Goal: Task Accomplishment & Management: Manage account settings

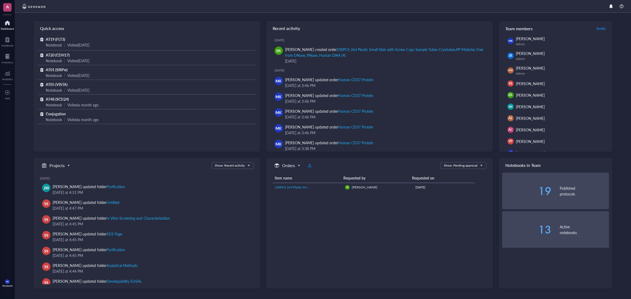
click at [317, 190] on td "100PCS 2ml Plastic Small Vials with Screw Caps Sample Tubes Cryotubes,PP Materi…" at bounding box center [308, 187] width 70 height 8
click at [318, 187] on link "100PCS 2ml Plastic Small Vials with Screw Caps Sample Tubes Cryotubes,PP Materi…" at bounding box center [308, 187] width 66 height 5
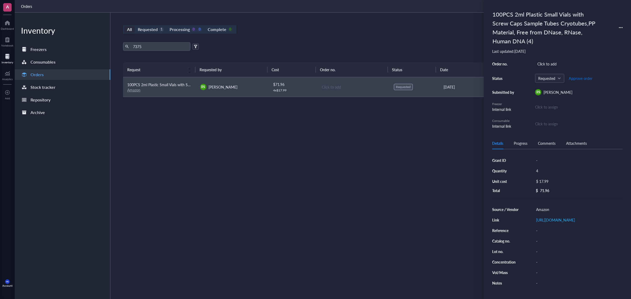
click at [574, 77] on span "Approve order" at bounding box center [581, 78] width 24 height 4
drag, startPoint x: 579, startPoint y: 77, endPoint x: 577, endPoint y: 78, distance: 2.9
click at [579, 77] on span "Place order" at bounding box center [577, 78] width 18 height 4
drag, startPoint x: 560, startPoint y: 61, endPoint x: 580, endPoint y: 70, distance: 21.4
click at [560, 61] on div "Click to add" at bounding box center [579, 63] width 88 height 7
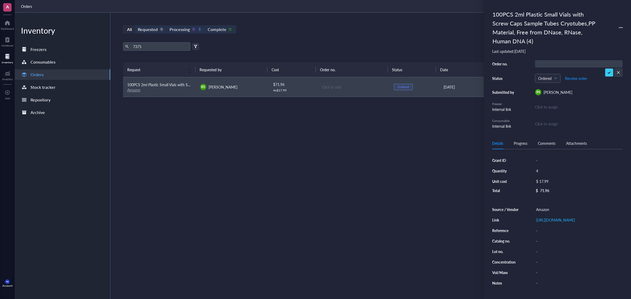
type input "114-8357454-6445836"
click at [584, 79] on span "Receive order" at bounding box center [576, 78] width 22 height 4
click at [312, 47] on div "7375 Export Open archive" at bounding box center [353, 46] width 461 height 8
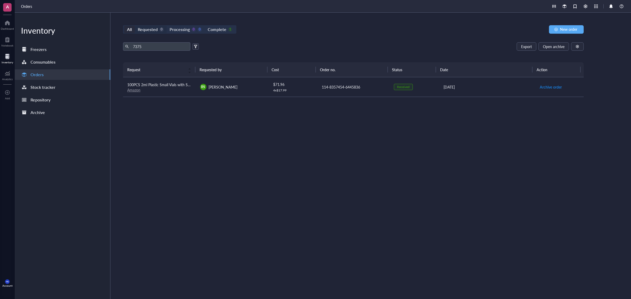
drag, startPoint x: 137, startPoint y: 28, endPoint x: 123, endPoint y: 28, distance: 14.2
click at [136, 28] on div "Requested 0" at bounding box center [151, 29] width 32 height 7
click at [135, 26] on input "Requested 0" at bounding box center [135, 26] width 0 height 0
click at [123, 28] on div "All Requested 0 Processing 0 0 Complete 1 New order 7375 Export Open archive Re…" at bounding box center [354, 156] width 486 height 287
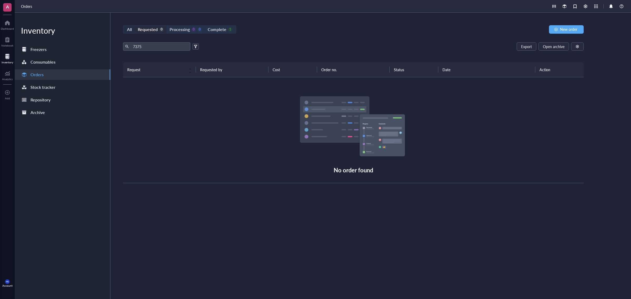
click at [125, 28] on div "All" at bounding box center [129, 29] width 11 height 7
click at [124, 26] on input "All" at bounding box center [124, 26] width 0 height 0
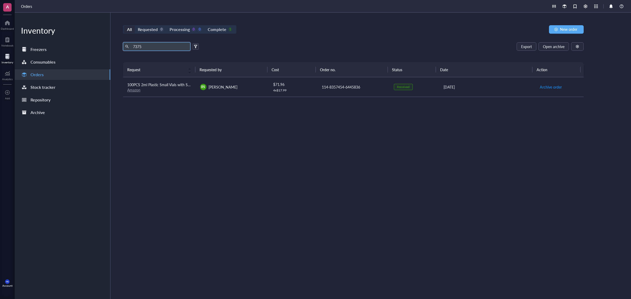
drag, startPoint x: 124, startPoint y: 47, endPoint x: 42, endPoint y: 40, distance: 82.2
click at [42, 40] on div "Inventory Freezers Consumables Orders Stock tracker Repository Archive All Requ…" at bounding box center [323, 156] width 617 height 287
click at [365, 39] on div "All Requested 0 Processing 0 0 Complete 1 New order Export Open archive Request…" at bounding box center [354, 156] width 486 height 287
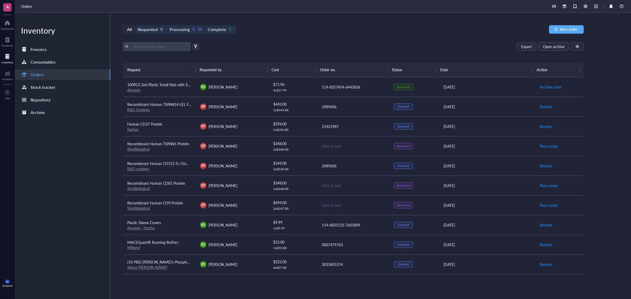
click at [512, 87] on div "[DATE]" at bounding box center [488, 87] width 88 height 6
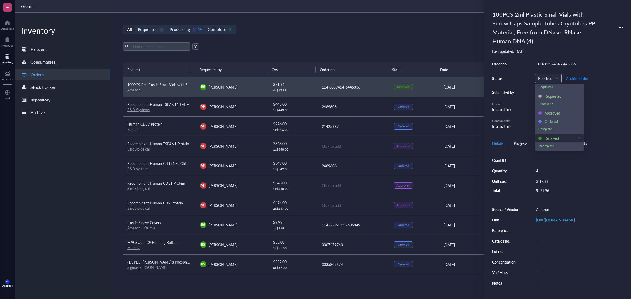
click at [554, 82] on span at bounding box center [549, 78] width 20 height 8
click at [556, 118] on div "Ordered" at bounding box center [560, 121] width 48 height 8
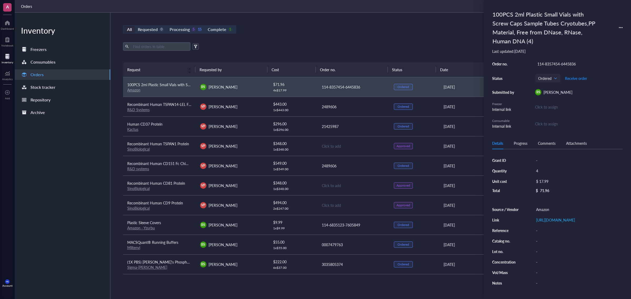
click at [435, 51] on div "Export Open archive" at bounding box center [353, 46] width 461 height 8
click at [435, 52] on div "Export Open archive Requester Requested on Source / Vendor Last updated" at bounding box center [353, 52] width 461 height 20
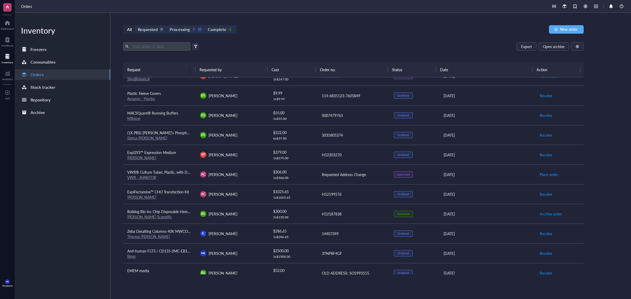
scroll to position [132, 0]
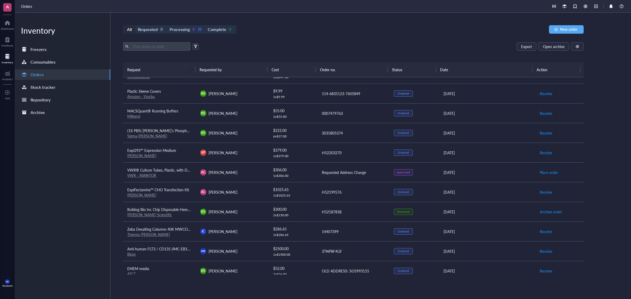
click at [258, 210] on div "BS [PERSON_NAME]" at bounding box center [232, 212] width 64 height 6
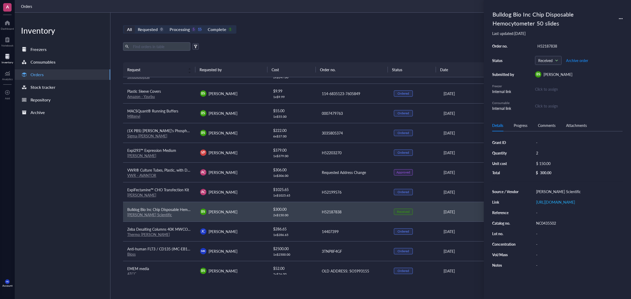
click at [362, 37] on div "All Requested 0 Processing 5 15 Complete 1 New order Export Open archive Reques…" at bounding box center [354, 156] width 486 height 287
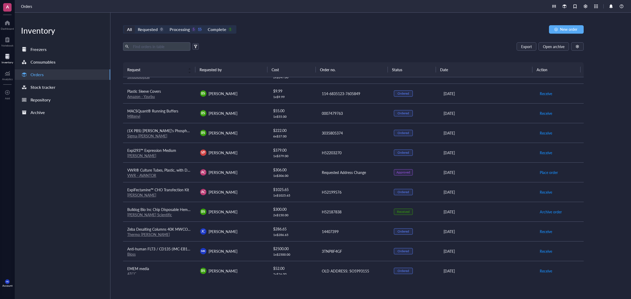
click at [496, 213] on div "[DATE]" at bounding box center [488, 212] width 88 height 6
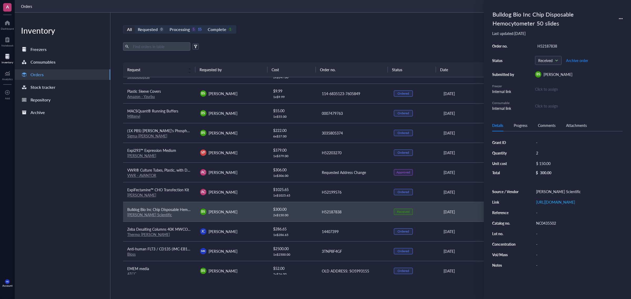
click at [548, 121] on div "Details Progress Comments Attachments" at bounding box center [558, 126] width 131 height 12
click at [540, 127] on div "Comments" at bounding box center [547, 126] width 18 height 6
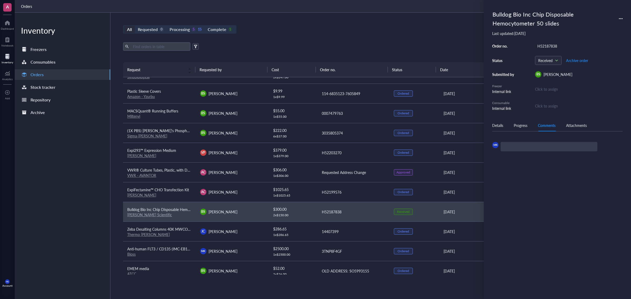
click at [510, 125] on div "Details Progress Comments Attachments" at bounding box center [558, 126] width 131 height 12
click at [518, 124] on div "Progress" at bounding box center [521, 126] width 14 height 6
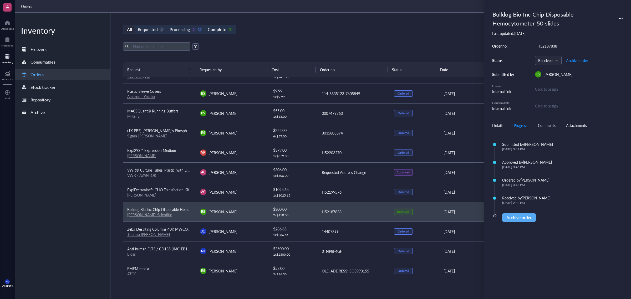
click at [390, 4] on div "Orders" at bounding box center [323, 6] width 617 height 13
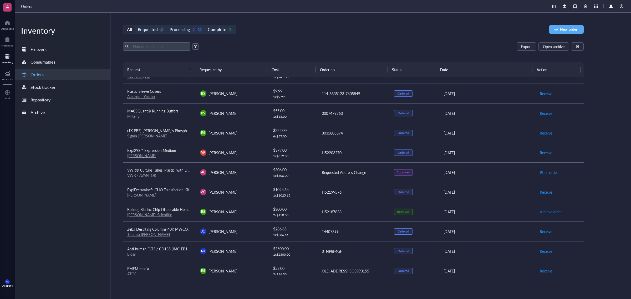
click at [545, 208] on button "Archive order" at bounding box center [551, 212] width 23 height 8
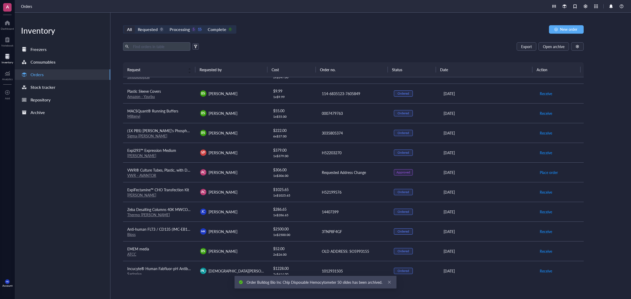
scroll to position [197, 0]
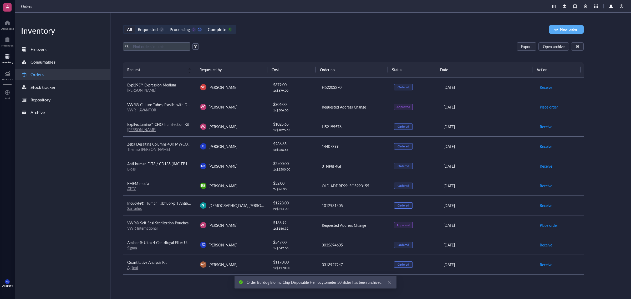
click at [245, 159] on td "[PERSON_NAME] [PERSON_NAME]" at bounding box center [232, 166] width 73 height 20
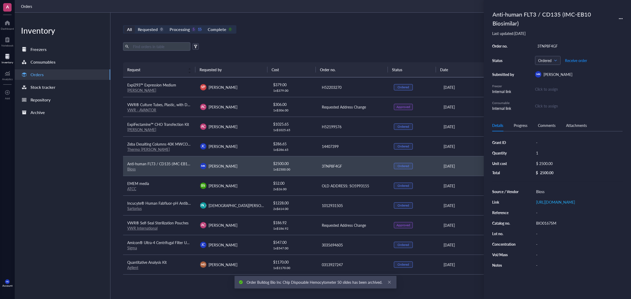
click at [245, 187] on div "BS [PERSON_NAME]" at bounding box center [232, 186] width 64 height 6
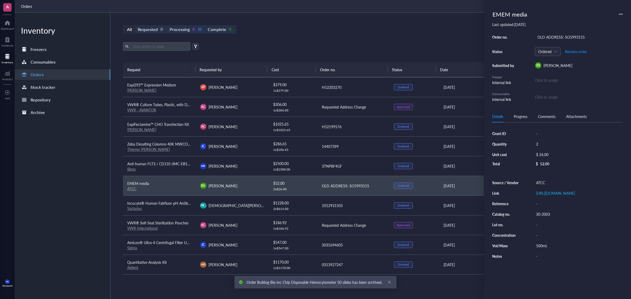
click at [600, 47] on div "Ordered Receive order" at bounding box center [579, 51] width 88 height 9
click at [583, 53] on span "Receive order" at bounding box center [576, 51] width 22 height 4
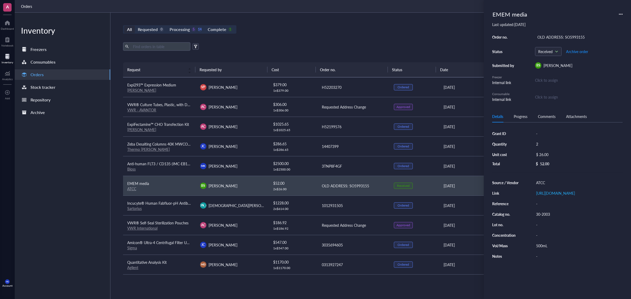
click at [450, 45] on div "Export Open archive" at bounding box center [353, 46] width 461 height 8
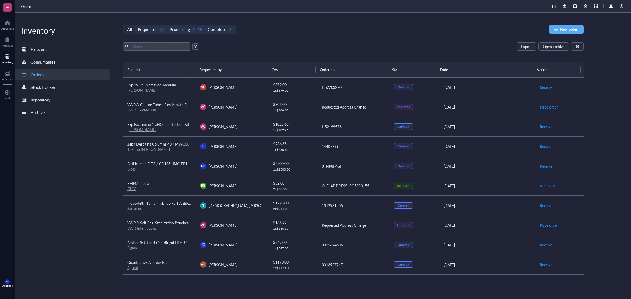
click at [547, 183] on button "Archive order" at bounding box center [551, 186] width 23 height 8
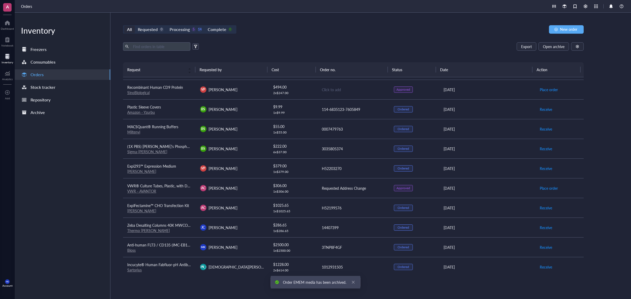
scroll to position [178, 0]
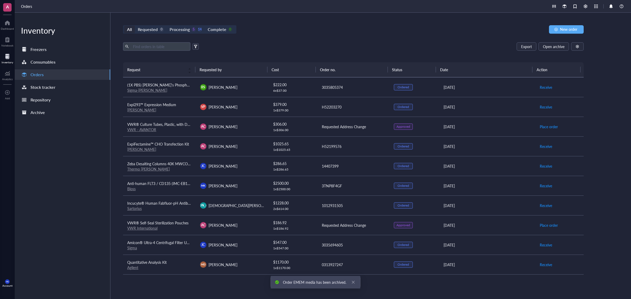
click at [243, 246] on div "[PERSON_NAME]" at bounding box center [232, 245] width 64 height 6
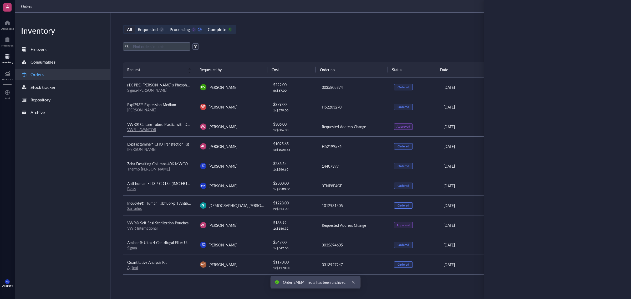
click at [233, 260] on td "MD [PERSON_NAME]" at bounding box center [232, 265] width 73 height 20
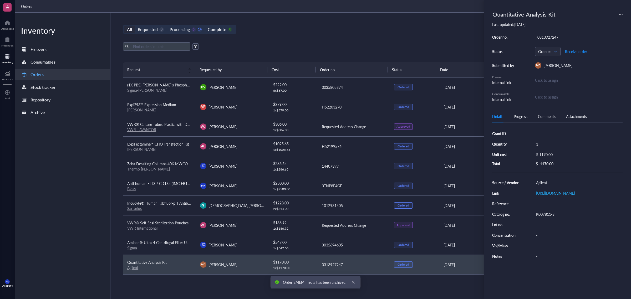
click at [247, 233] on td "AC [PERSON_NAME]" at bounding box center [232, 225] width 73 height 20
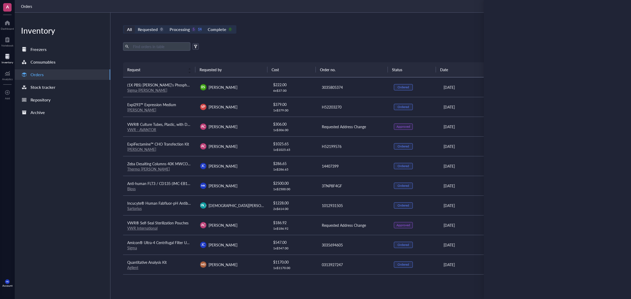
click at [246, 240] on td "[PERSON_NAME]" at bounding box center [232, 245] width 73 height 20
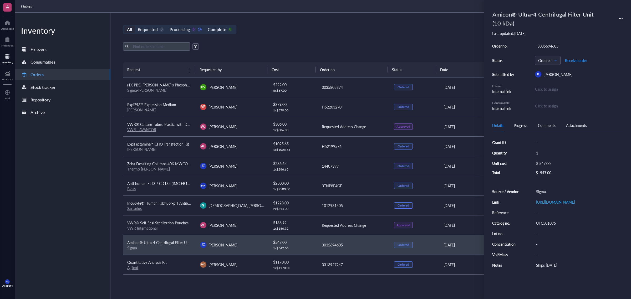
click at [249, 220] on td "AC [PERSON_NAME]" at bounding box center [232, 225] width 73 height 20
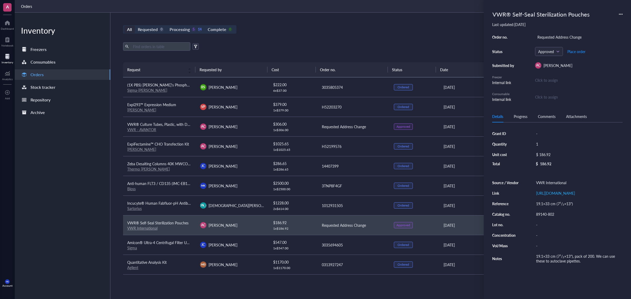
click at [249, 198] on td "[PERSON_NAME][DEMOGRAPHIC_DATA] [PERSON_NAME]" at bounding box center [232, 206] width 73 height 20
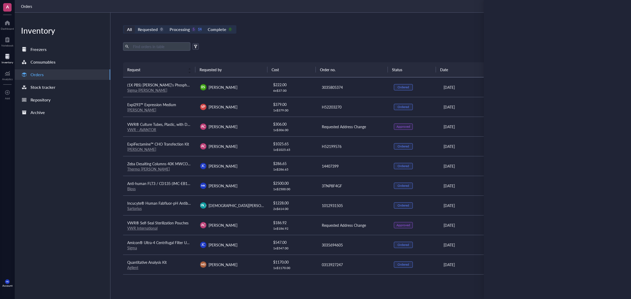
click at [249, 184] on div "[PERSON_NAME] [PERSON_NAME]" at bounding box center [232, 186] width 64 height 6
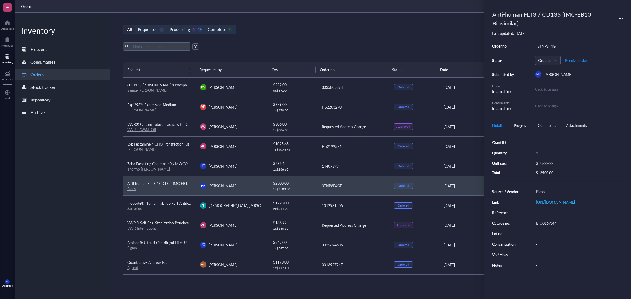
click at [248, 158] on td "[PERSON_NAME]" at bounding box center [232, 166] width 73 height 20
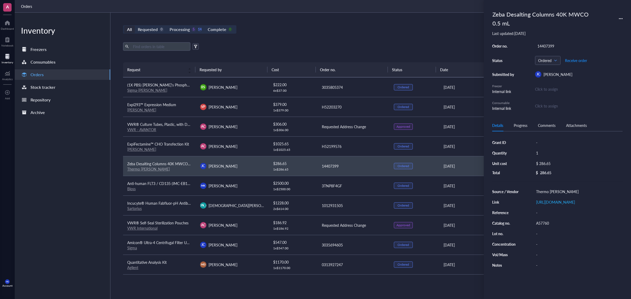
click at [246, 149] on div "AC [PERSON_NAME]" at bounding box center [232, 146] width 64 height 6
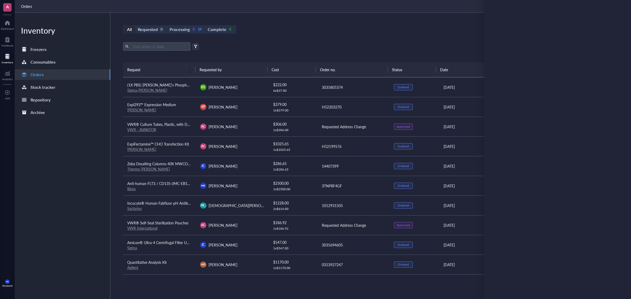
click at [248, 128] on div "AC [PERSON_NAME]" at bounding box center [232, 127] width 64 height 6
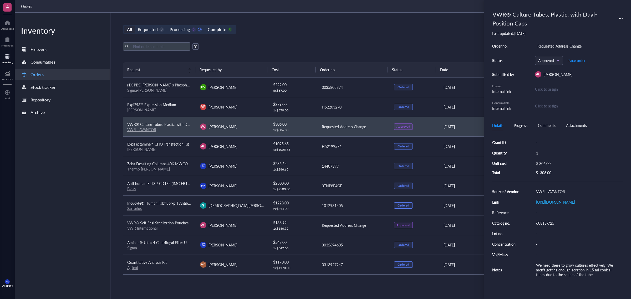
scroll to position [145, 0]
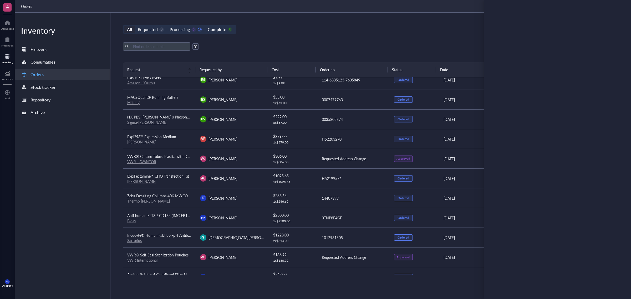
click at [255, 149] on td "VP [PERSON_NAME]" at bounding box center [232, 139] width 73 height 20
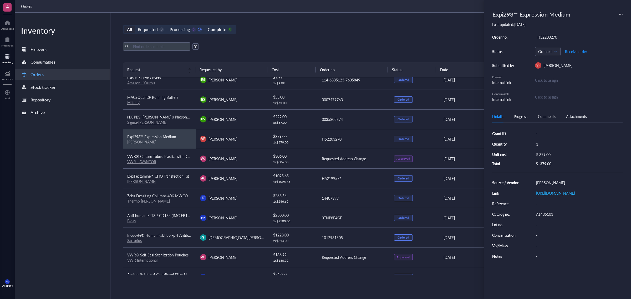
click at [251, 126] on td "BS [PERSON_NAME]" at bounding box center [232, 119] width 73 height 20
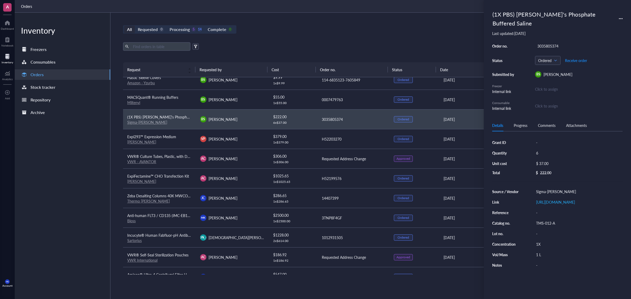
click at [252, 104] on td "BS [PERSON_NAME]" at bounding box center [232, 100] width 73 height 20
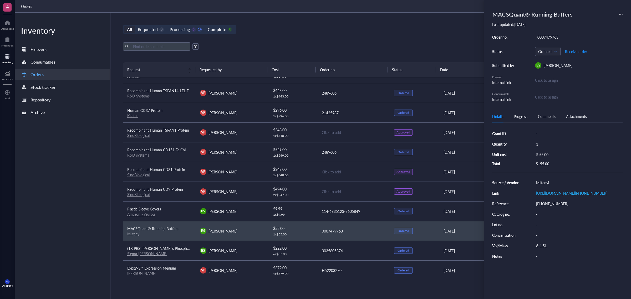
scroll to position [0, 0]
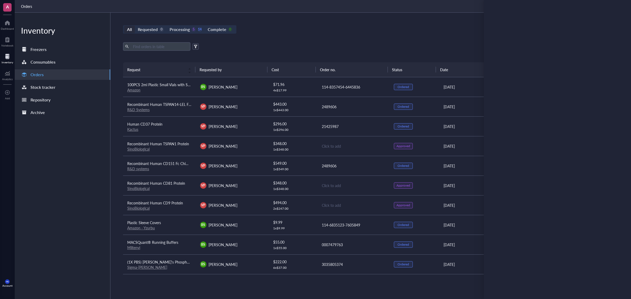
click at [298, 47] on div "Export Open archive" at bounding box center [353, 46] width 461 height 8
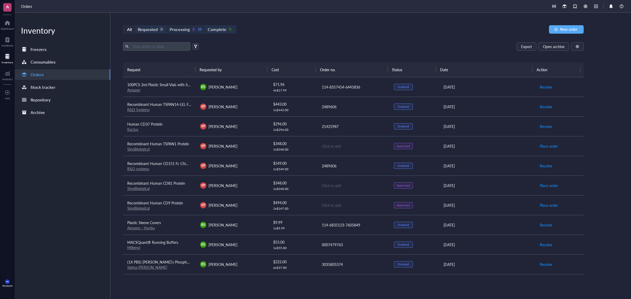
drag, startPoint x: 196, startPoint y: 31, endPoint x: 199, endPoint y: 29, distance: 3.5
click at [196, 31] on div "Processing 5 14" at bounding box center [186, 29] width 32 height 7
click at [167, 26] on input "Processing 5 14" at bounding box center [167, 26] width 0 height 0
drag, startPoint x: 214, startPoint y: 29, endPoint x: 188, endPoint y: 35, distance: 25.9
click at [211, 29] on div "Complete" at bounding box center [217, 29] width 18 height 7
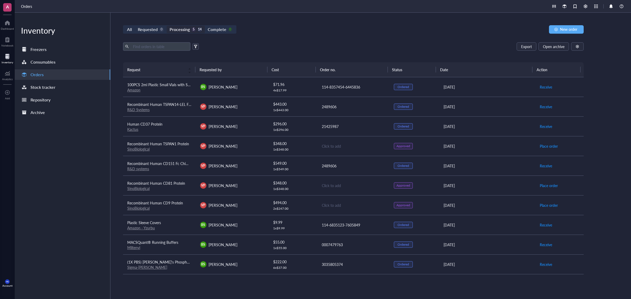
click at [205, 26] on input "Complete 0" at bounding box center [205, 26] width 0 height 0
click at [186, 36] on div "All Requested 0 Processing 5 14 Complete 0 New order Export Open archive Reques…" at bounding box center [354, 156] width 486 height 287
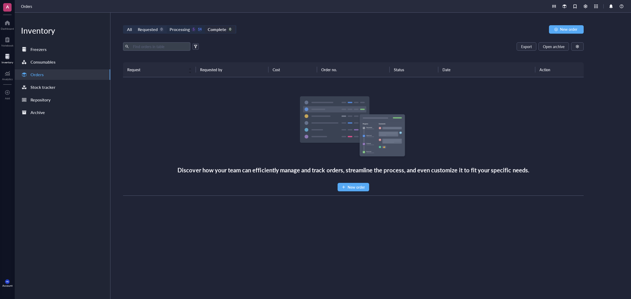
click at [175, 29] on div "Processing" at bounding box center [180, 29] width 20 height 7
click at [167, 26] on input "Processing 5 14" at bounding box center [167, 26] width 0 height 0
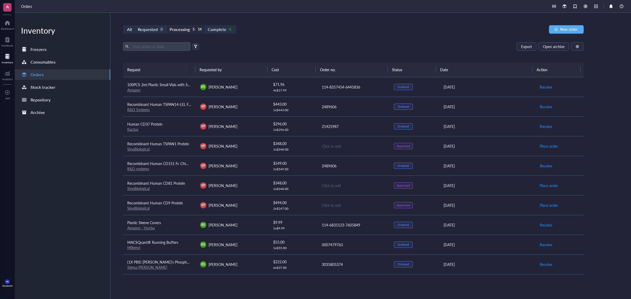
click at [169, 27] on div "Processing 5 14" at bounding box center [186, 29] width 38 height 7
click at [167, 26] on input "Processing 5 14" at bounding box center [167, 26] width 0 height 0
click at [161, 31] on div "Requested 0" at bounding box center [151, 29] width 26 height 7
click at [135, 26] on input "Requested 0" at bounding box center [135, 26] width 0 height 0
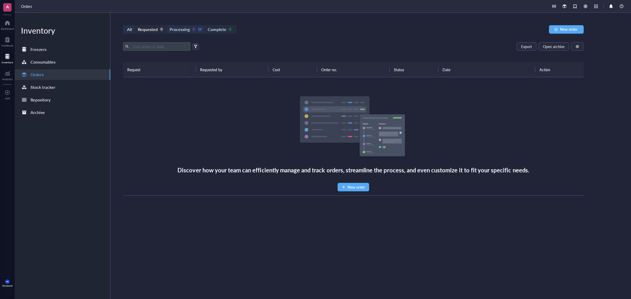
click at [222, 26] on div "Complete" at bounding box center [217, 29] width 18 height 7
click at [205, 26] on input "Complete 0" at bounding box center [205, 26] width 0 height 0
click at [193, 25] on div "All Requested 0 Processing 5 14 Complete 0" at bounding box center [179, 29] width 113 height 8
